Goal: Transaction & Acquisition: Purchase product/service

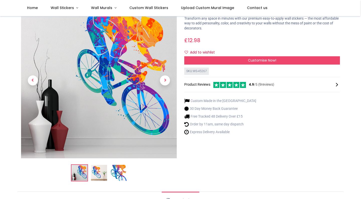
scroll to position [29, 0]
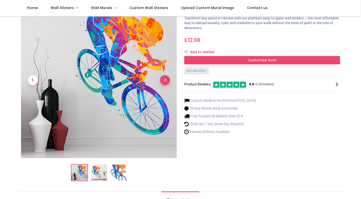
click at [166, 81] on span "Next" at bounding box center [165, 80] width 10 height 10
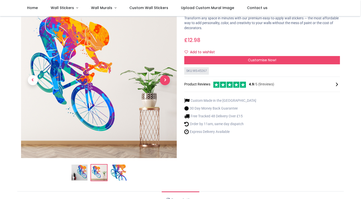
click at [166, 81] on span "Next" at bounding box center [165, 80] width 10 height 10
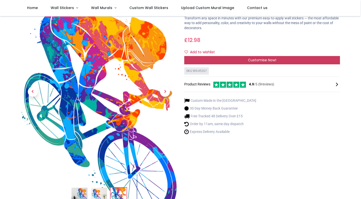
click at [283, 59] on div "Customise Now!" at bounding box center [262, 60] width 156 height 9
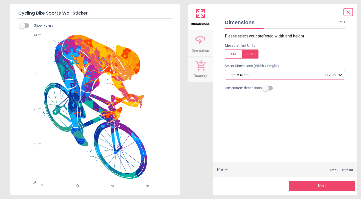
click at [317, 186] on button "Next" at bounding box center [322, 186] width 66 height 10
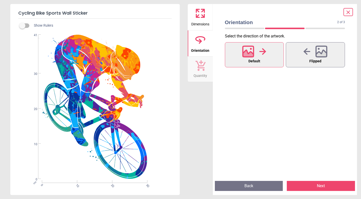
click at [317, 186] on button "Next" at bounding box center [321, 186] width 68 height 10
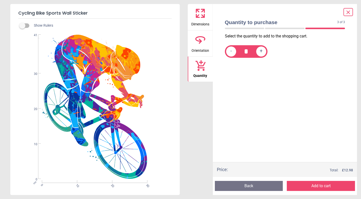
click at [317, 186] on button "Add to cart" at bounding box center [321, 186] width 68 height 10
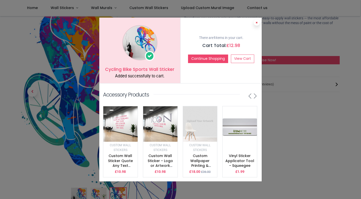
click at [257, 22] on icon at bounding box center [257, 22] width 2 height 3
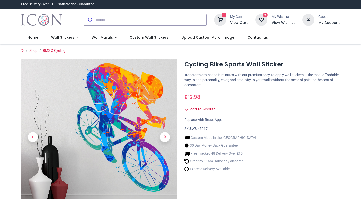
click at [113, 21] on input "search" at bounding box center [151, 19] width 111 height 11
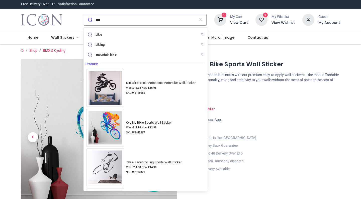
type input "****"
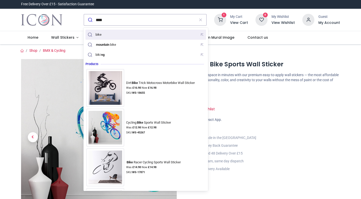
click at [105, 35] on div "bike" at bounding box center [146, 35] width 119 height 8
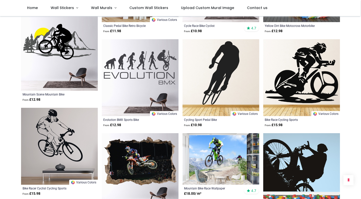
scroll to position [701, 0]
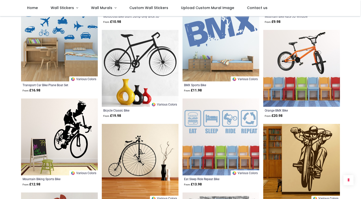
scroll to position [983, 0]
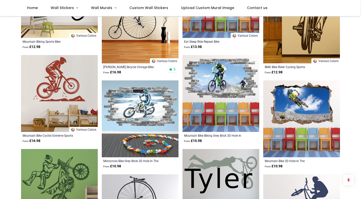
scroll to position [1115, 0]
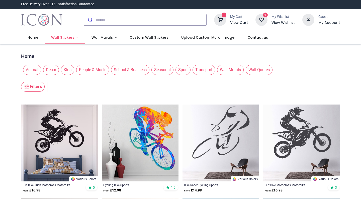
click at [75, 37] on link "Wall Stickers" at bounding box center [65, 37] width 40 height 13
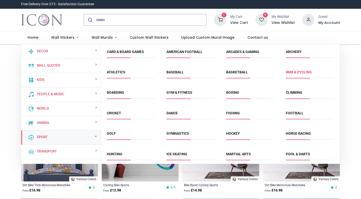
click at [305, 71] on link "BMX & Cycling" at bounding box center [299, 72] width 26 height 4
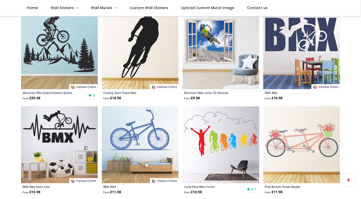
scroll to position [385, 0]
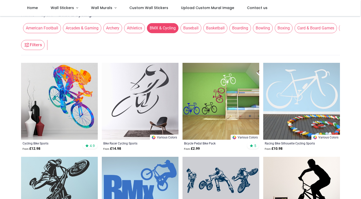
scroll to position [53, 0]
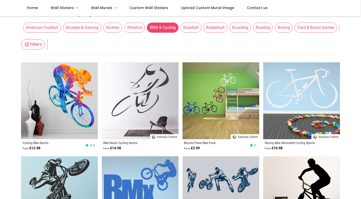
click at [231, 126] on img at bounding box center [221, 100] width 77 height 77
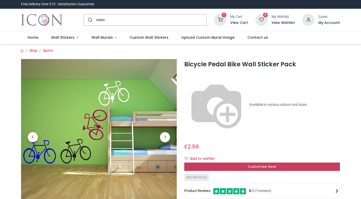
click at [255, 164] on span "Customise Now!" at bounding box center [262, 166] width 28 height 5
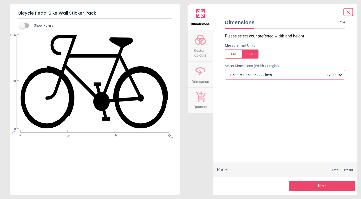
click at [202, 50] on span "Custom Colours" at bounding box center [200, 52] width 24 height 12
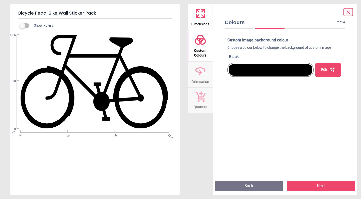
click at [280, 72] on div at bounding box center [271, 70] width 84 height 12
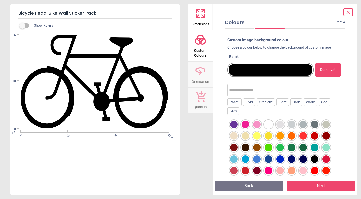
click at [233, 122] on div at bounding box center [234, 124] width 8 height 8
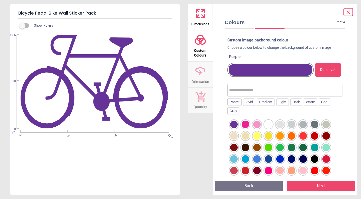
click at [330, 69] on icon at bounding box center [333, 70] width 6 height 6
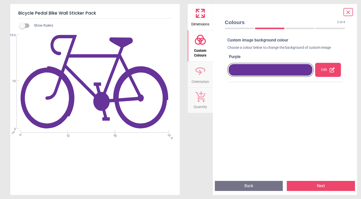
click at [315, 186] on button "Next" at bounding box center [321, 186] width 68 height 10
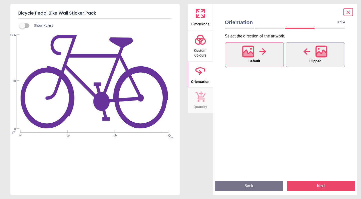
click at [329, 52] on button "Flipped" at bounding box center [315, 54] width 59 height 25
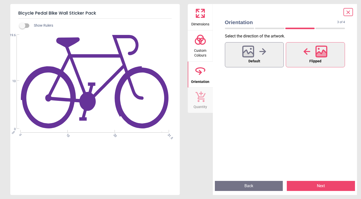
click at [333, 188] on button "Next" at bounding box center [321, 186] width 68 height 10
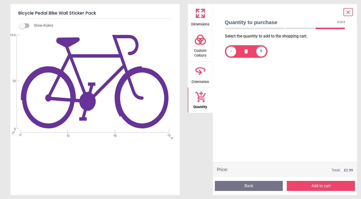
click at [333, 188] on button "Add to cart" at bounding box center [321, 186] width 68 height 10
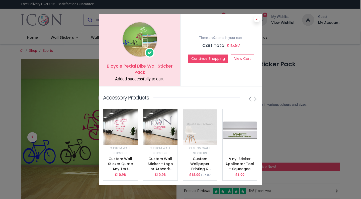
click at [257, 16] on button at bounding box center [257, 19] width 6 height 6
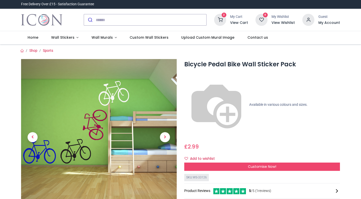
click at [220, 18] on icon at bounding box center [220, 20] width 12 height 12
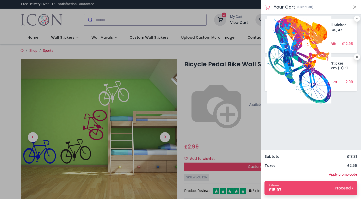
click at [276, 28] on img at bounding box center [299, 60] width 64 height 88
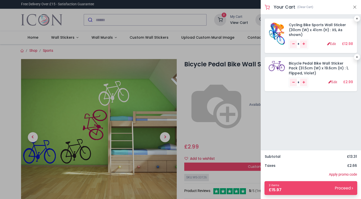
click at [224, 17] on div at bounding box center [180, 99] width 361 height 199
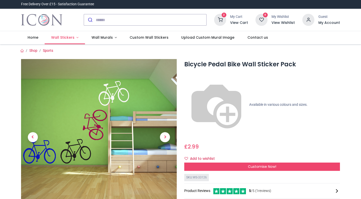
click at [70, 39] on span "Wall Stickers" at bounding box center [62, 37] width 23 height 5
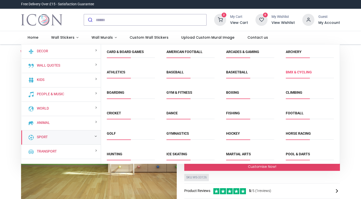
click at [300, 71] on link "BMX & Cycling" at bounding box center [299, 72] width 26 height 4
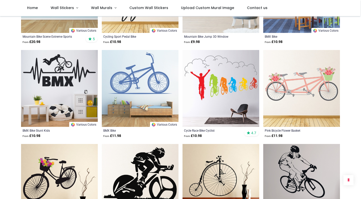
scroll to position [441, 0]
click at [225, 103] on img at bounding box center [221, 88] width 77 height 77
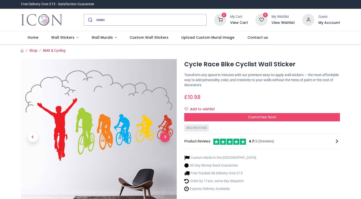
click at [164, 137] on span "Next" at bounding box center [165, 137] width 10 height 10
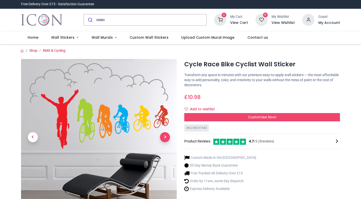
click at [164, 137] on span "Next" at bounding box center [165, 137] width 10 height 10
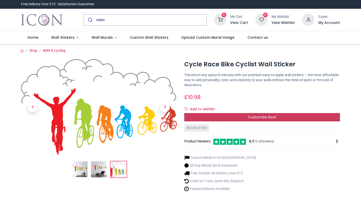
click at [238, 116] on div "Customise Now!" at bounding box center [262, 117] width 156 height 9
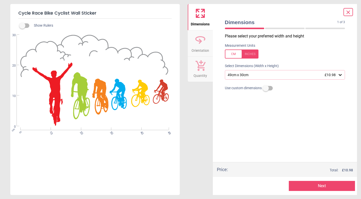
click at [200, 42] on icon at bounding box center [200, 41] width 3 height 5
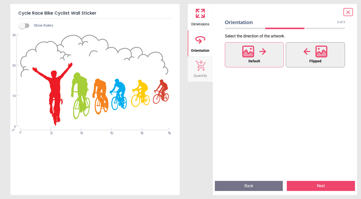
click at [327, 57] on div at bounding box center [315, 51] width 24 height 13
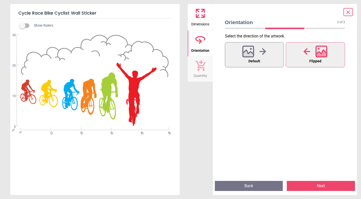
click at [323, 186] on button "Next" at bounding box center [321, 186] width 68 height 10
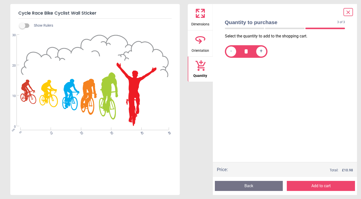
click at [324, 184] on button "Add to cart" at bounding box center [321, 186] width 68 height 10
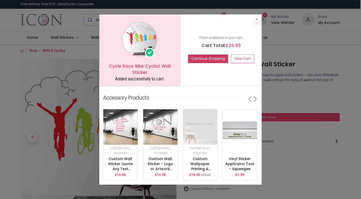
click at [212, 57] on button "Continue Shopping" at bounding box center [208, 58] width 40 height 9
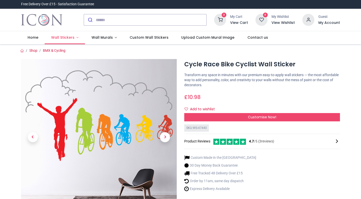
click at [67, 38] on span "Wall Stickers" at bounding box center [62, 37] width 23 height 5
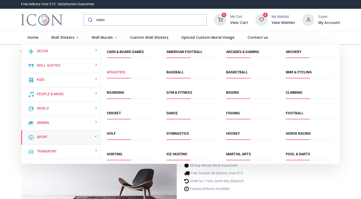
click at [122, 72] on link "Athletics" at bounding box center [116, 72] width 19 height 4
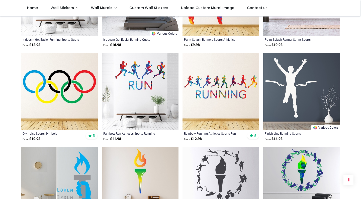
scroll to position [368, 0]
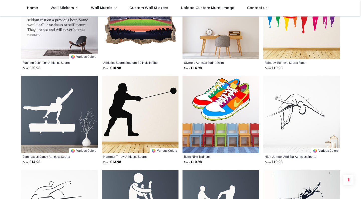
scroll to position [1173, 0]
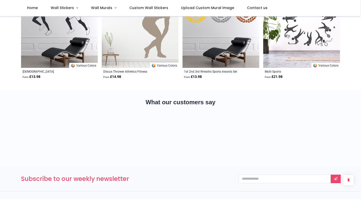
scroll to position [1538, 0]
